Goal: Entertainment & Leisure: Consume media (video, audio)

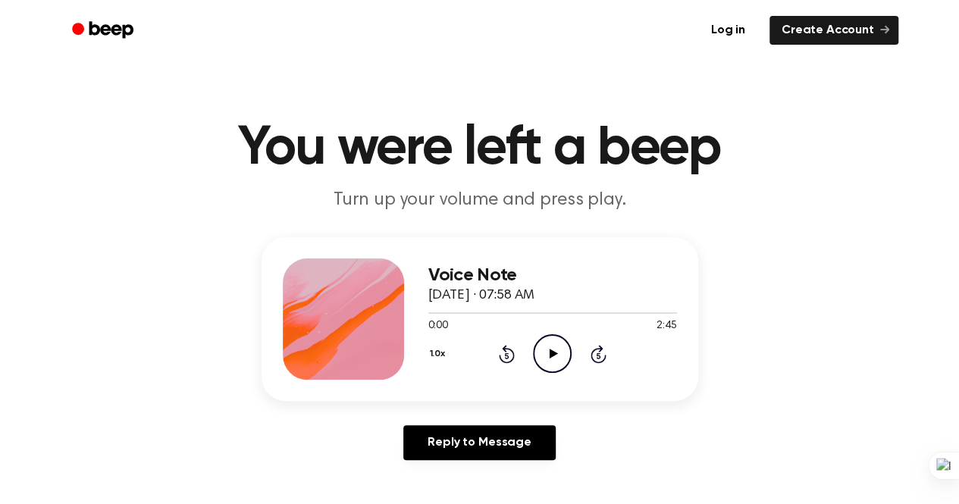
scroll to position [23984, 0]
click at [553, 356] on icon "Play Audio" at bounding box center [552, 353] width 39 height 39
drag, startPoint x: 448, startPoint y: 315, endPoint x: 391, endPoint y: 319, distance: 57.0
type textarea "Voice Note [DATE] · 07:58 AM"
click at [391, 319] on div "Voice Note [DATE] · 07:58 AM 0:18 2:45 Your browser does not support the [objec…" at bounding box center [480, 319] width 437 height 164
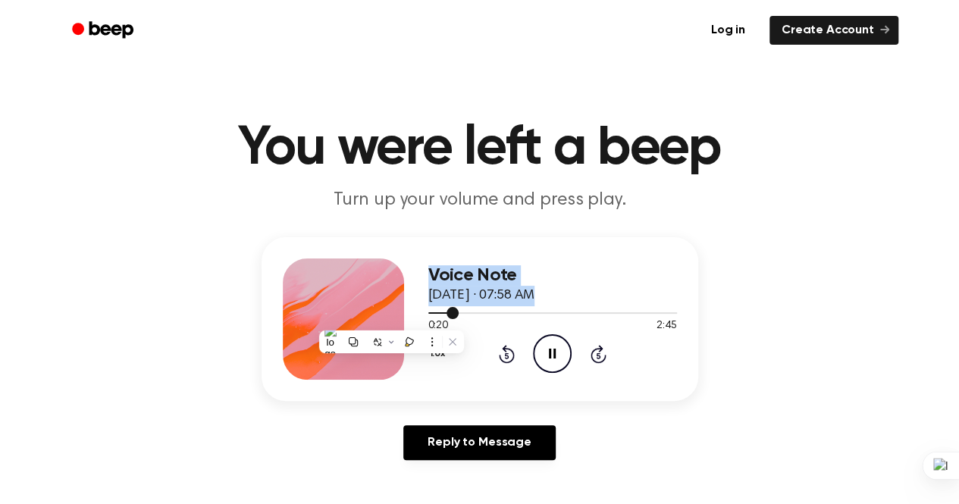
click at [441, 312] on div at bounding box center [552, 312] width 249 height 12
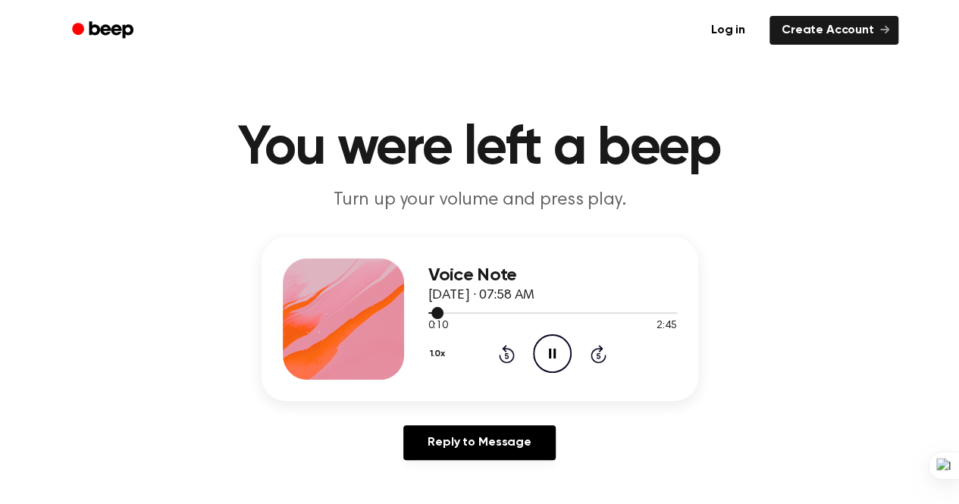
drag, startPoint x: 440, startPoint y: 315, endPoint x: 419, endPoint y: 315, distance: 21.2
click at [419, 315] on div "Voice Note [DATE] · 07:58 AM 0:10 2:45 Your browser does not support the [objec…" at bounding box center [480, 319] width 437 height 164
click at [540, 352] on icon "Pause Audio" at bounding box center [552, 353] width 39 height 39
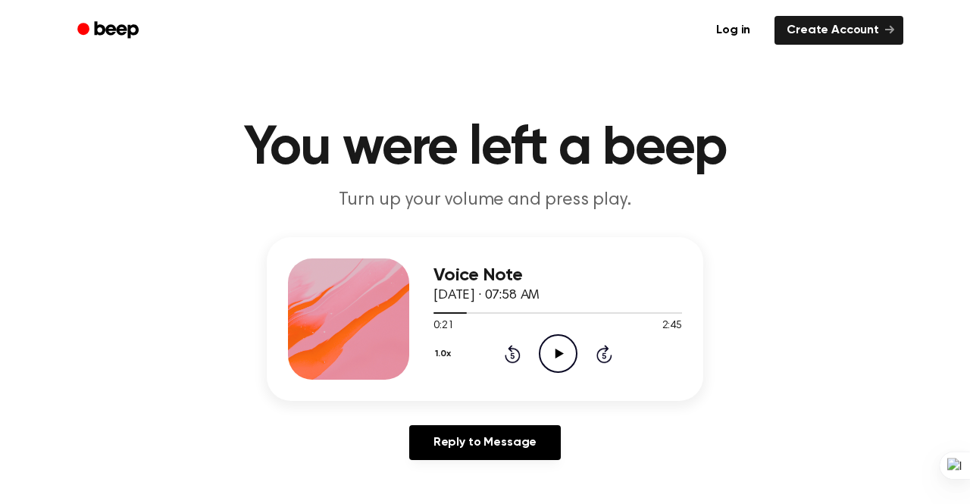
click at [437, 356] on button "1.0x" at bounding box center [445, 354] width 23 height 26
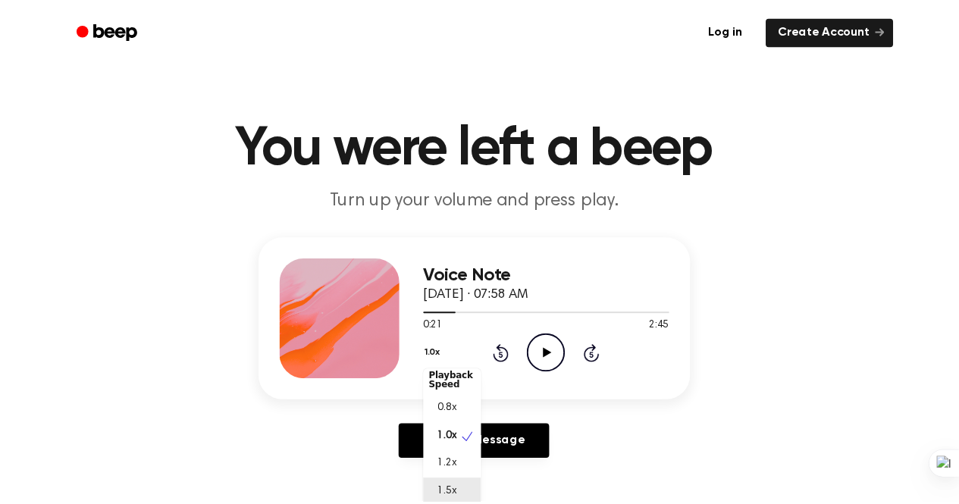
scroll to position [4, 0]
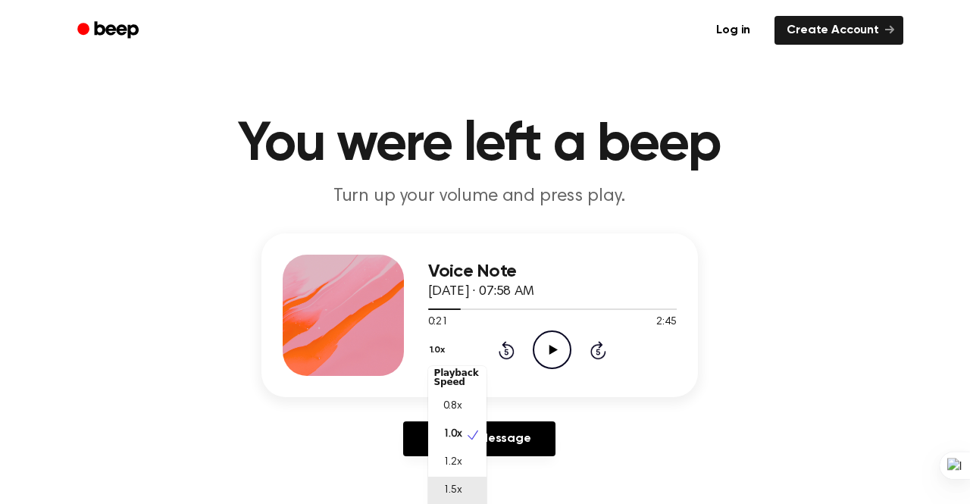
click at [464, 488] on div "1.5x" at bounding box center [457, 491] width 58 height 28
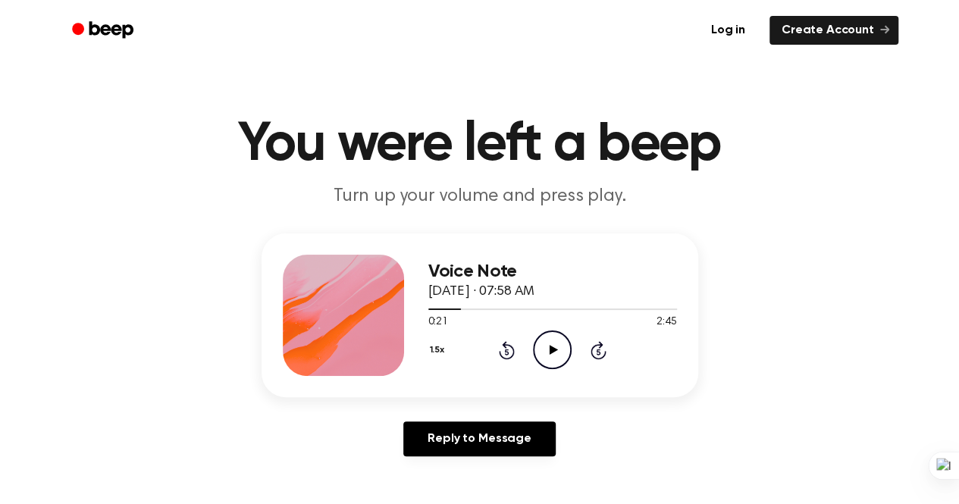
click at [540, 345] on icon "Play Audio" at bounding box center [552, 349] width 39 height 39
click at [540, 345] on icon "Pause Audio" at bounding box center [552, 349] width 39 height 39
